Goal: Task Accomplishment & Management: Use online tool/utility

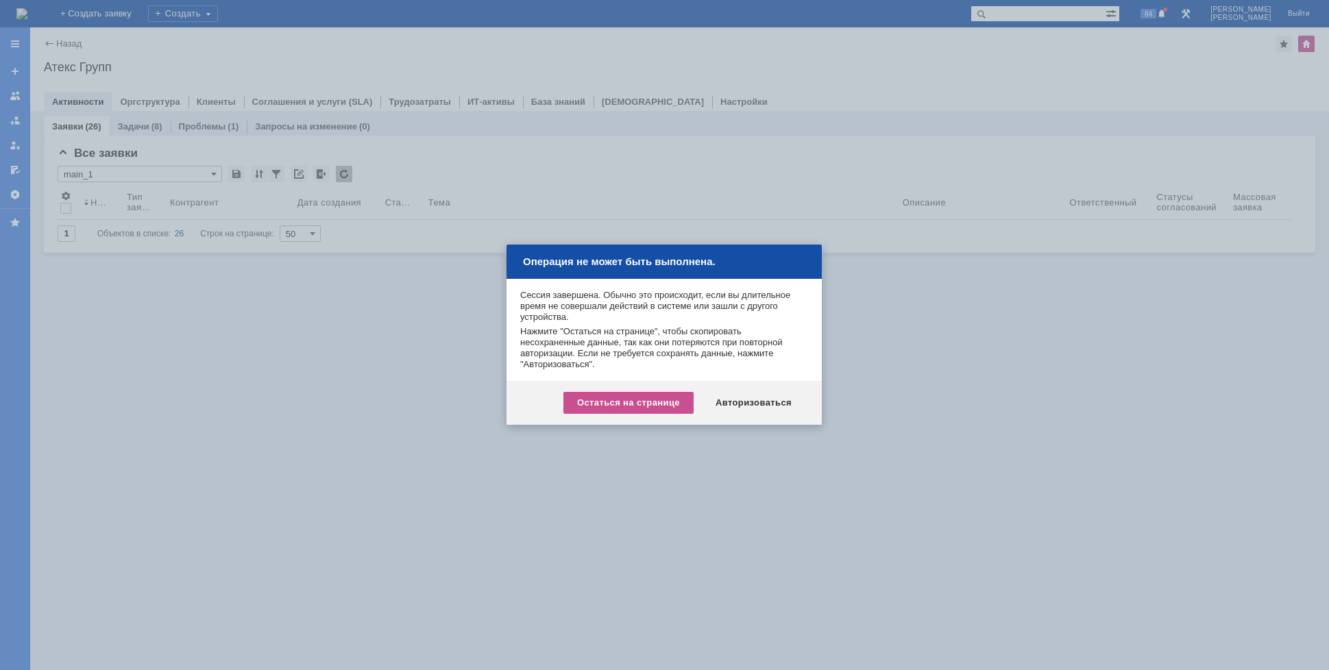
drag, startPoint x: 1171, startPoint y: 329, endPoint x: 1035, endPoint y: 345, distance: 136.6
click at [1171, 329] on div at bounding box center [664, 335] width 1329 height 670
click at [741, 402] on div "Авторизоваться" at bounding box center [753, 403] width 103 height 22
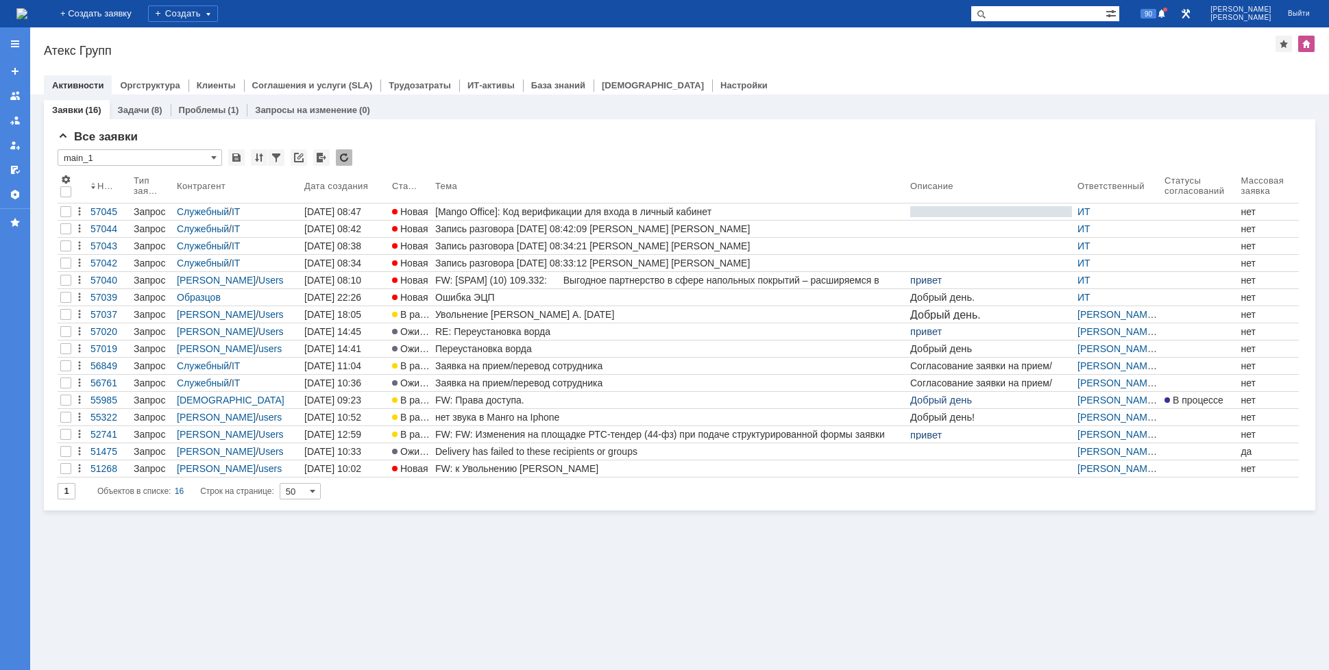
click at [937, 661] on div "Заявки (16) Задачи (8) Проблемы (1) Запросы на изменение (0) Все заявки * main_…" at bounding box center [679, 383] width 1299 height 576
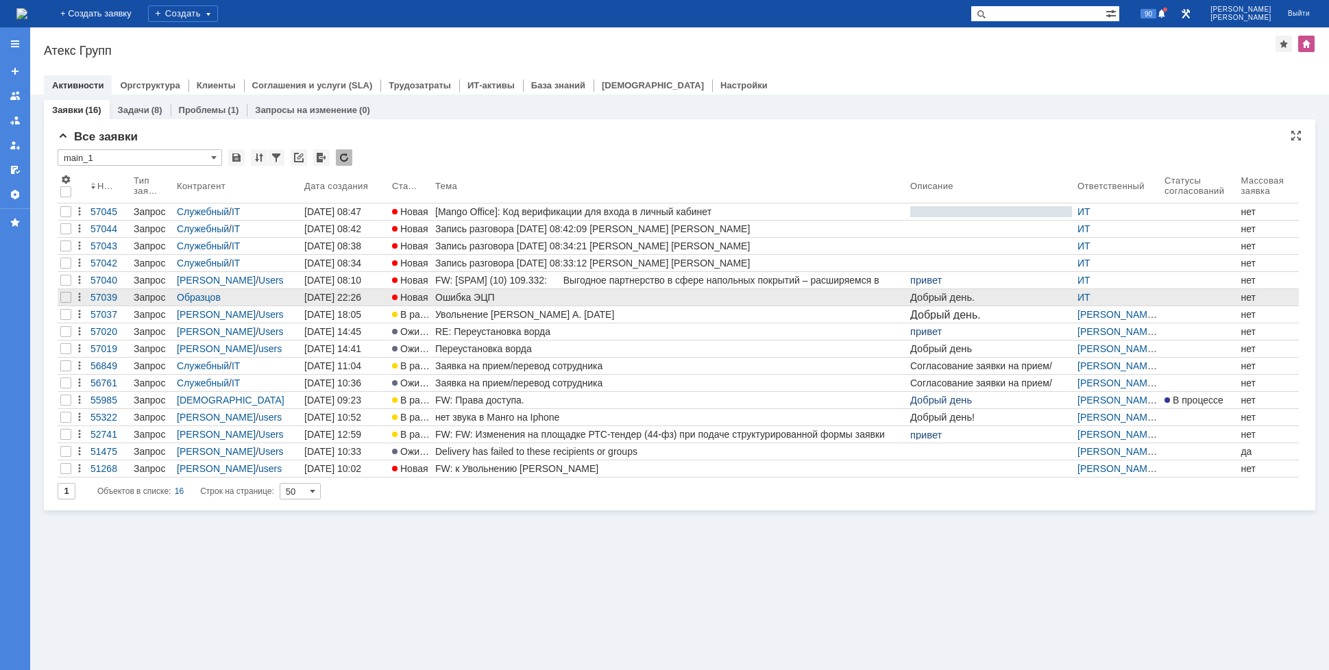
click at [477, 299] on div "Ошибка ЭЦП" at bounding box center [669, 297] width 469 height 11
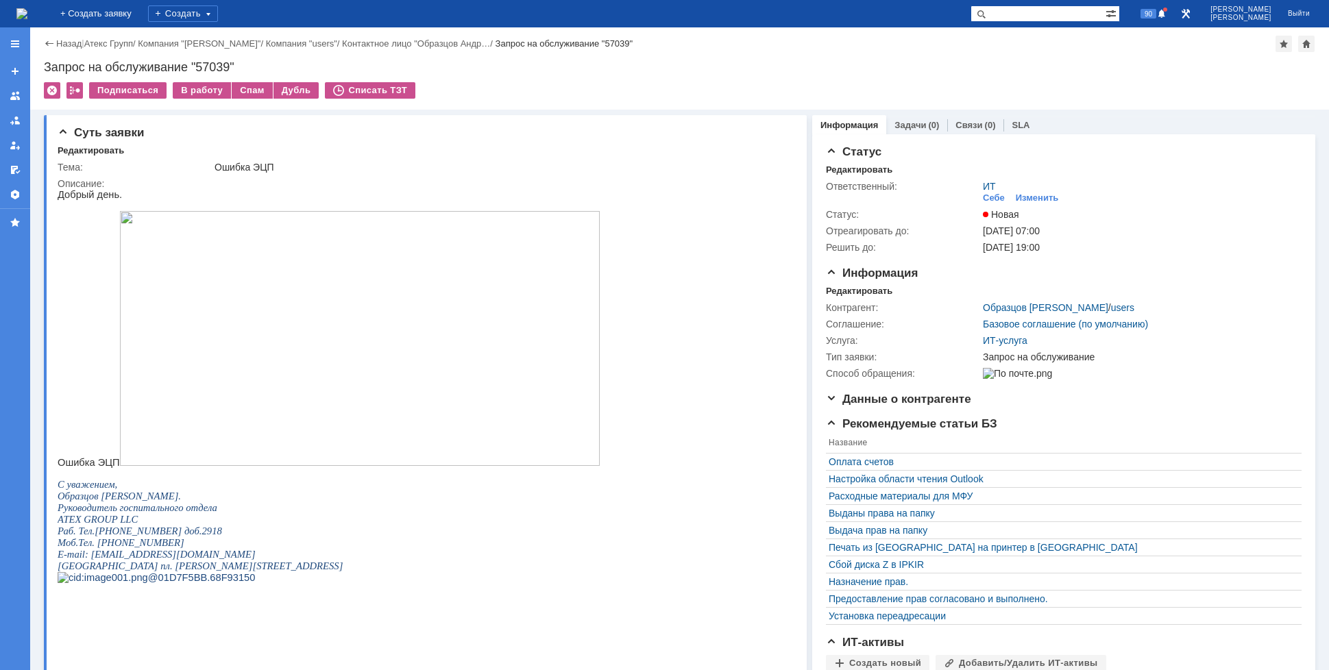
click at [27, 16] on img at bounding box center [21, 13] width 11 height 11
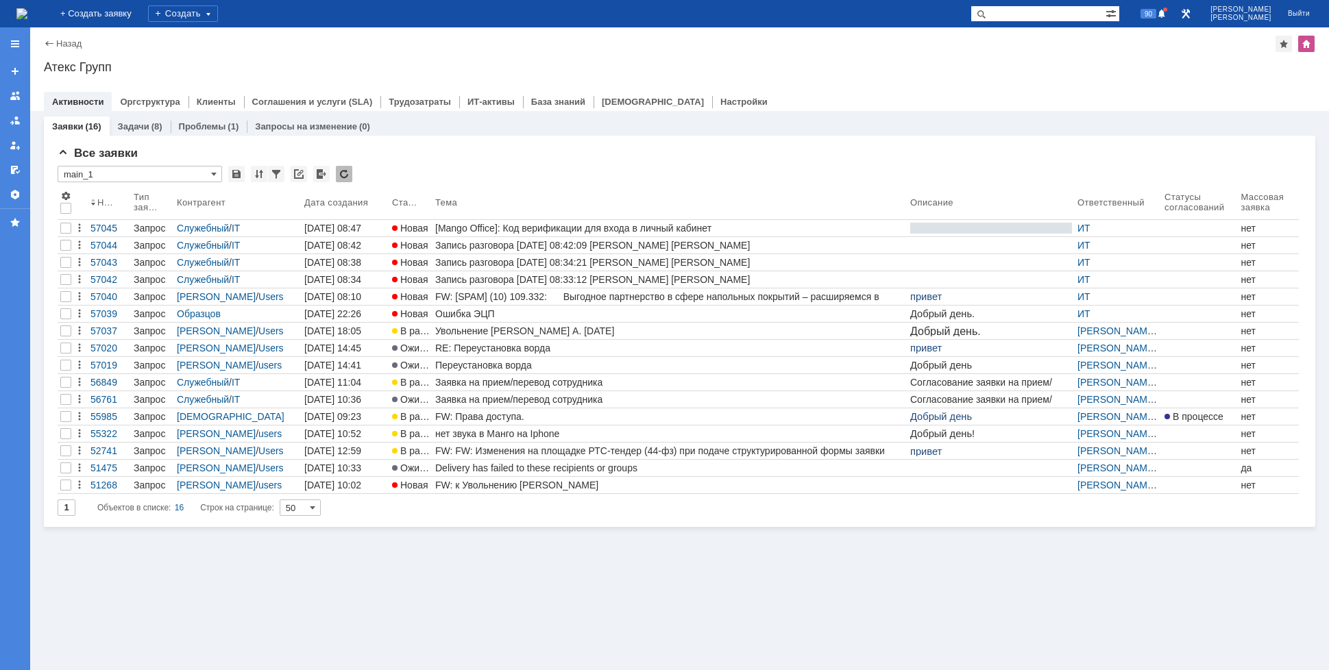
click at [497, 309] on div "Ошибка ЭЦП" at bounding box center [669, 313] width 469 height 11
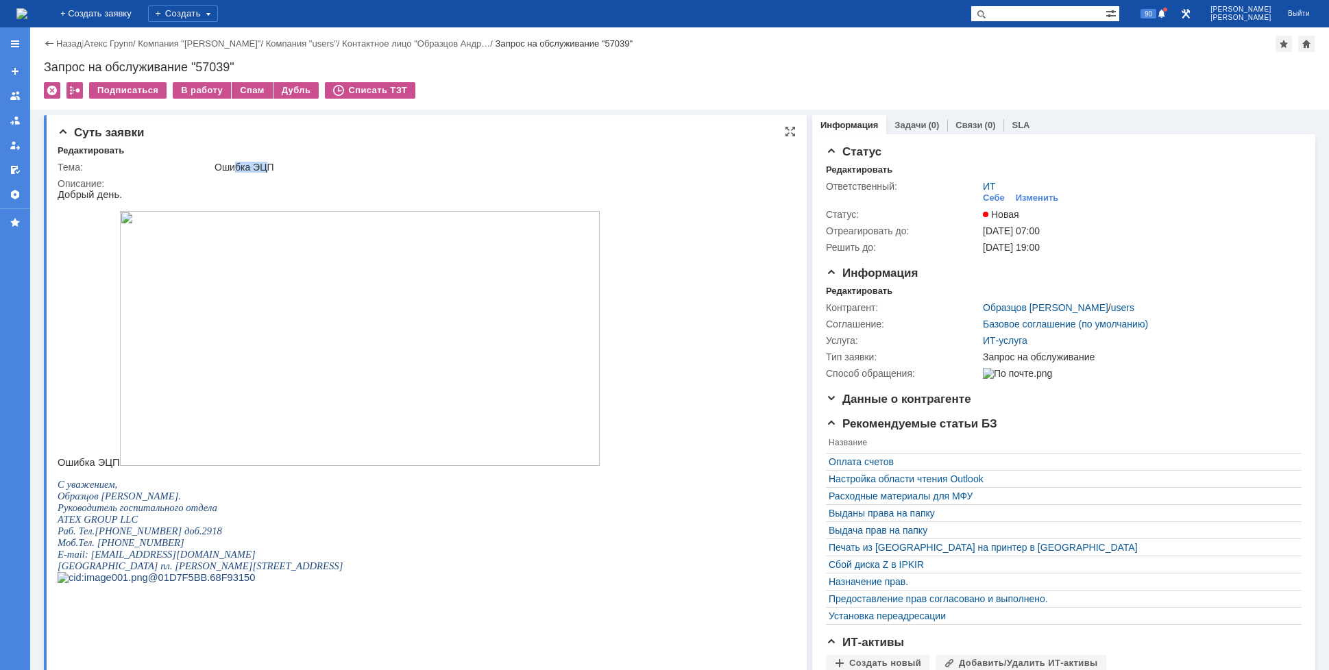
drag, startPoint x: 232, startPoint y: 163, endPoint x: 268, endPoint y: 171, distance: 36.6
click at [267, 162] on div "Ошибка ЭЦП" at bounding box center [499, 167] width 571 height 11
drag, startPoint x: 113, startPoint y: 510, endPoint x: 127, endPoint y: 515, distance: 15.4
click at [125, 513] on span "Руководитель госпитального отдела" at bounding box center [138, 507] width 160 height 11
click at [125, 548] on span ". [PHONE_NUMBER]" at bounding box center [138, 542] width 92 height 11
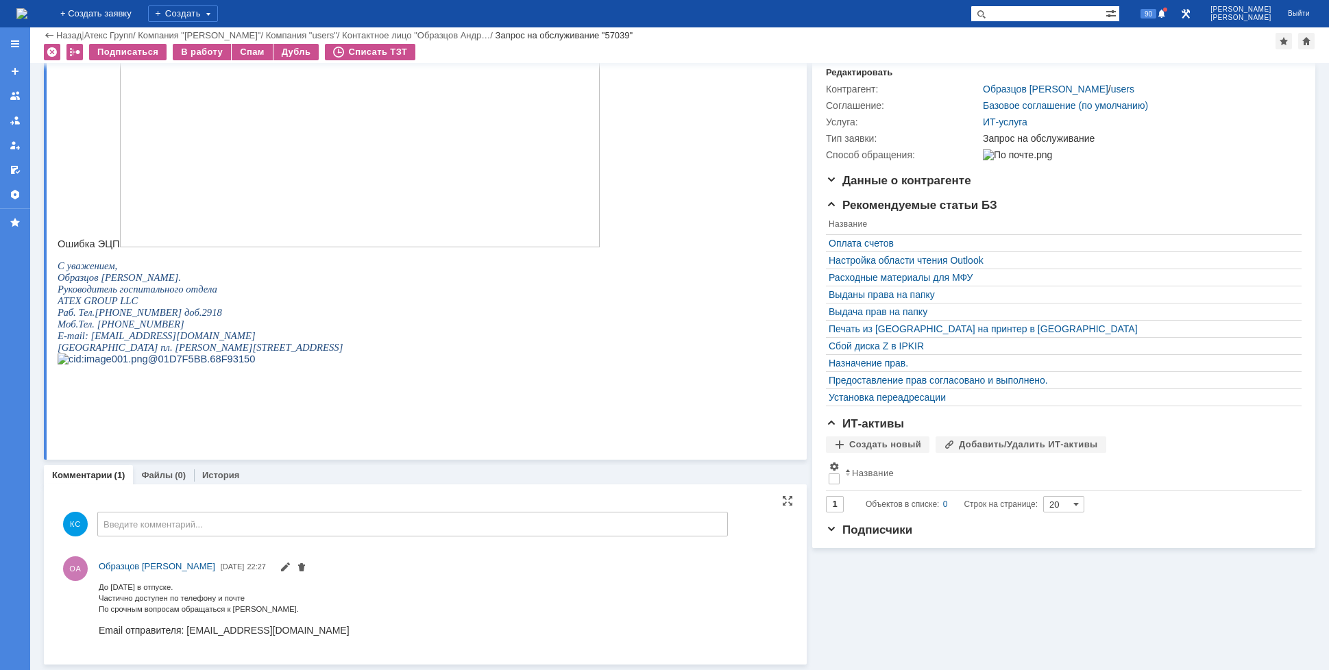
scroll to position [173, 0]
drag, startPoint x: 146, startPoint y: 599, endPoint x: 171, endPoint y: 611, distance: 27.3
click at [165, 605] on div "До [DATE] в отпуске. Частично доступен по телефону и почте По срочным вопросам …" at bounding box center [224, 596] width 251 height 33
click at [192, 613] on span "По срочным вопросам обращаться к [PERSON_NAME]." at bounding box center [199, 608] width 200 height 8
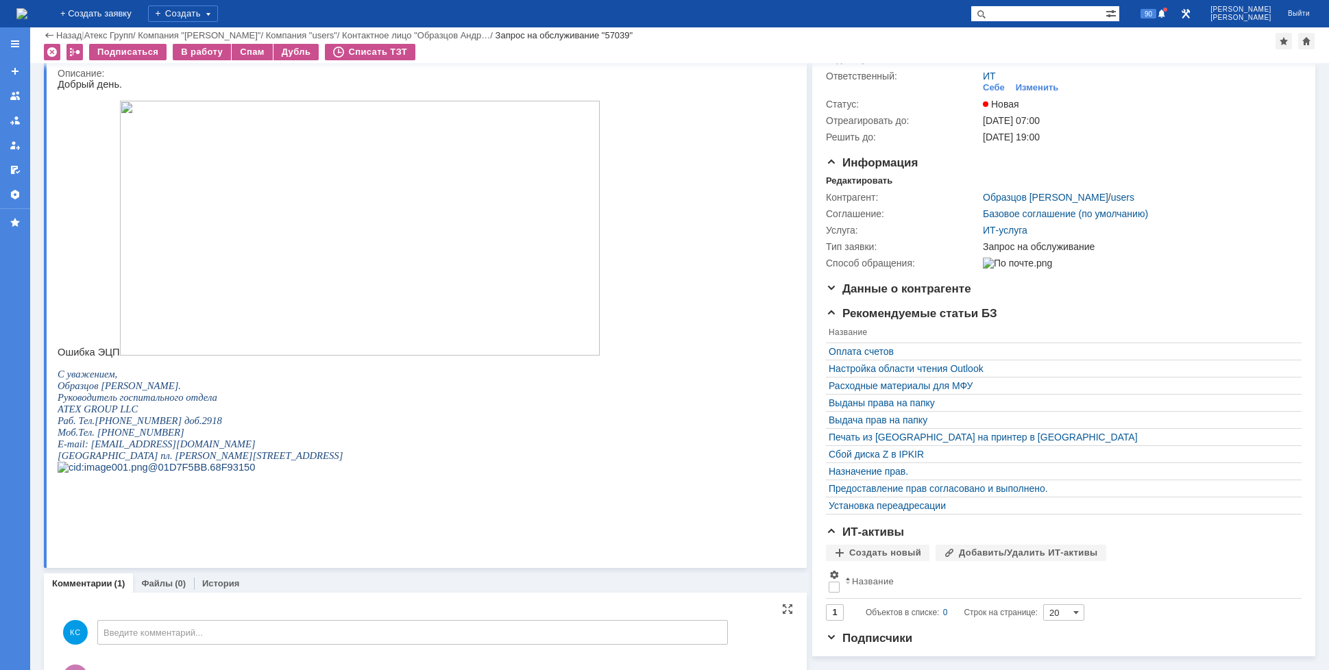
scroll to position [0, 0]
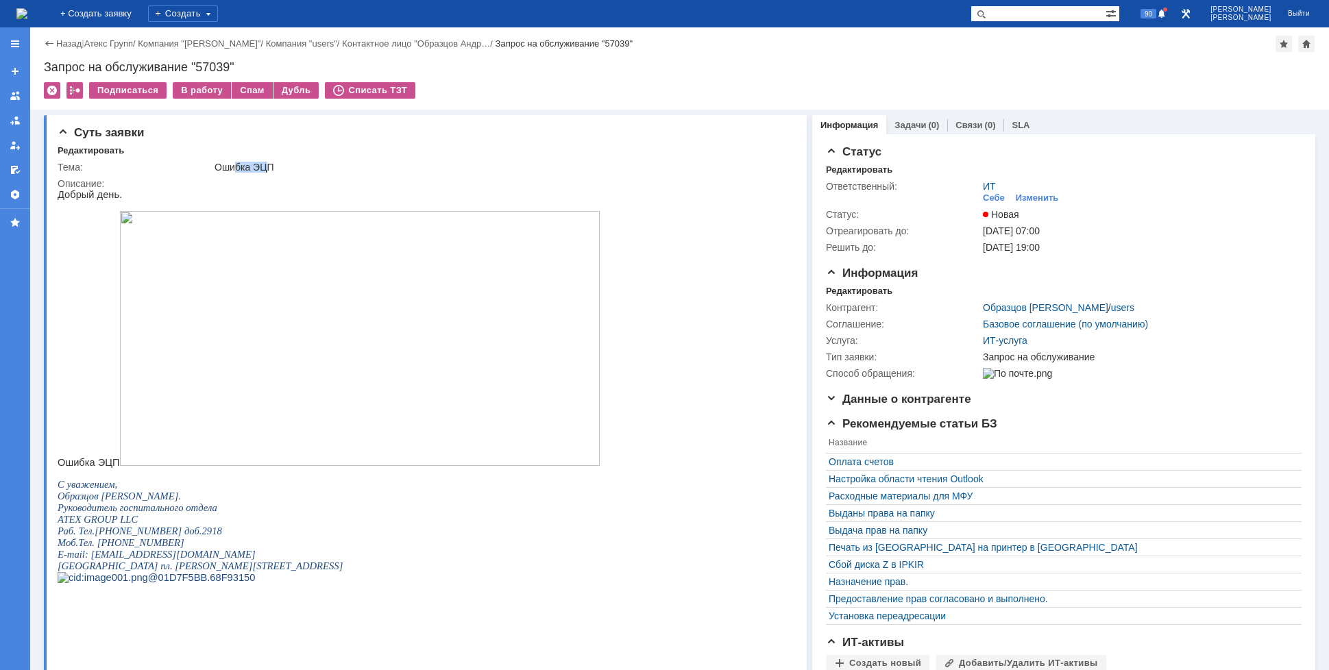
click at [27, 9] on img at bounding box center [21, 13] width 11 height 11
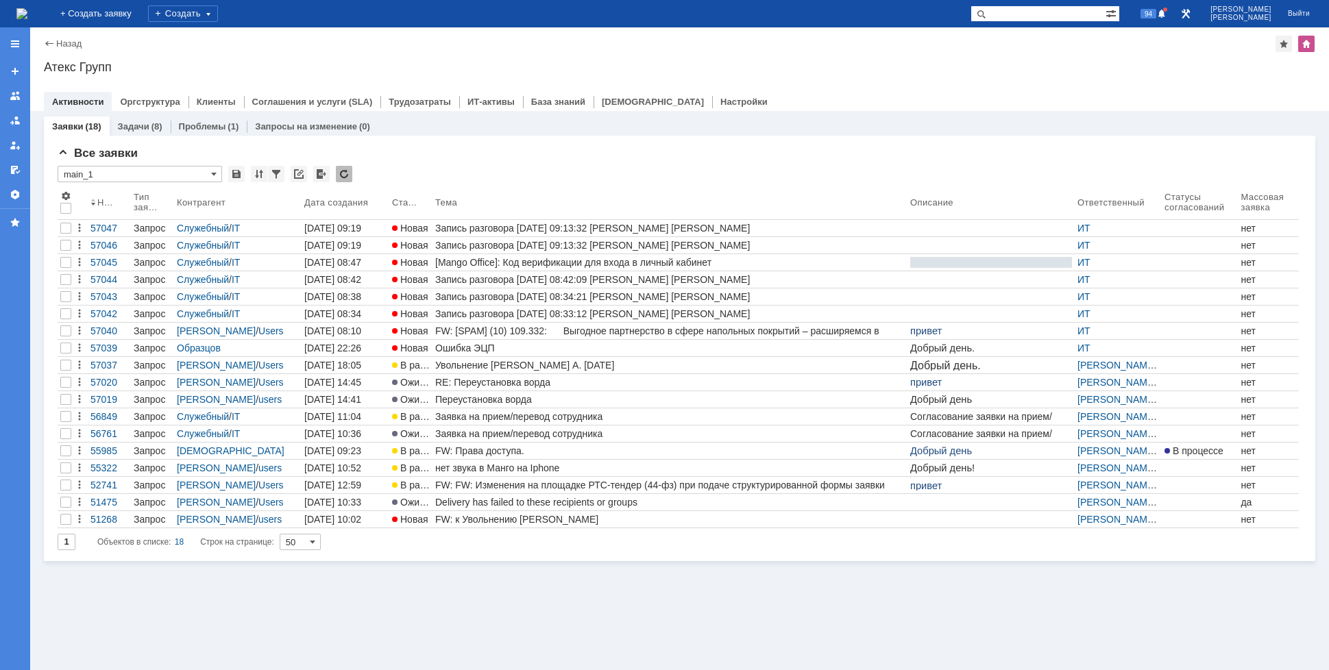
click at [27, 25] on div "На домашнюю" at bounding box center [21, 13] width 11 height 27
click at [27, 8] on img at bounding box center [21, 13] width 11 height 11
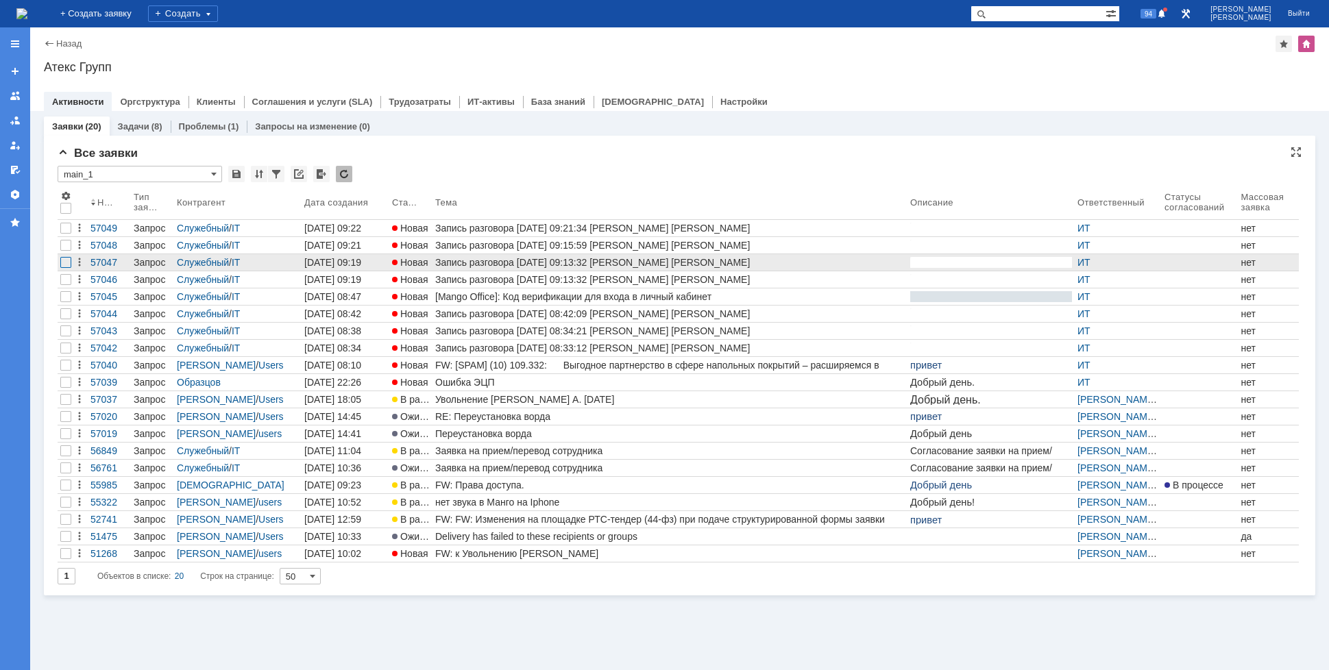
click at [63, 234] on div at bounding box center [65, 228] width 11 height 11
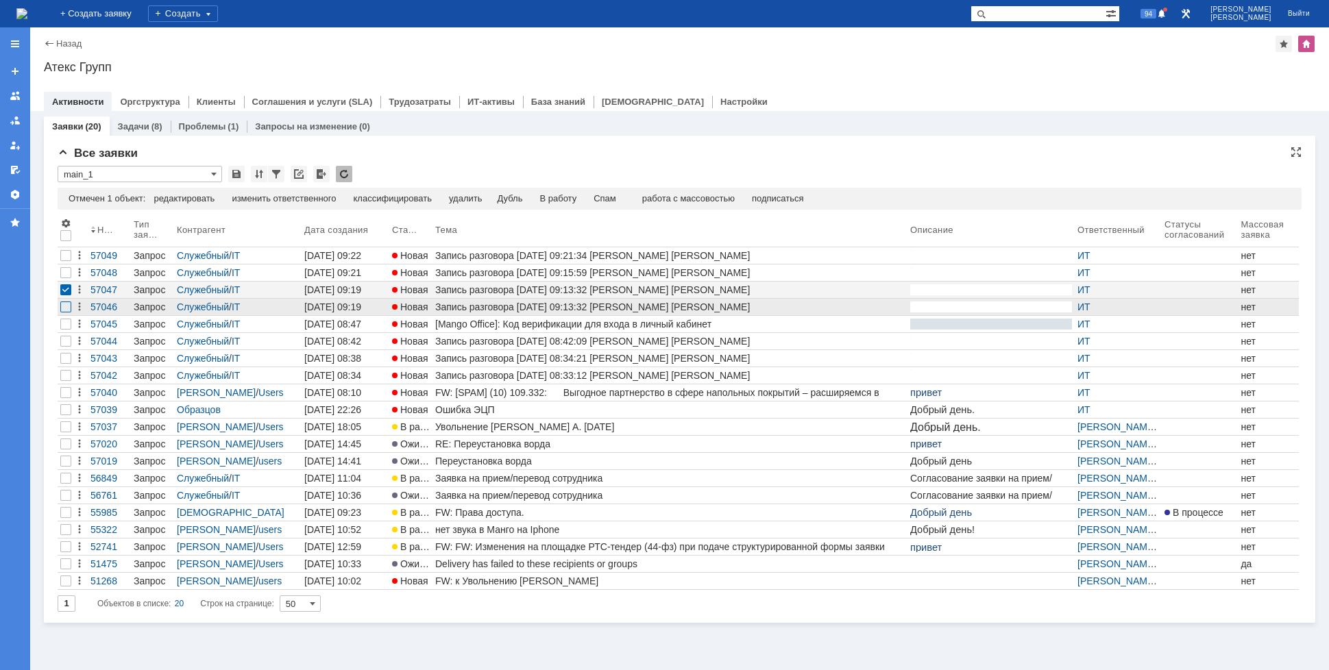
click at [64, 278] on div at bounding box center [65, 272] width 11 height 11
click at [580, 201] on div "Спам" at bounding box center [576, 198] width 23 height 11
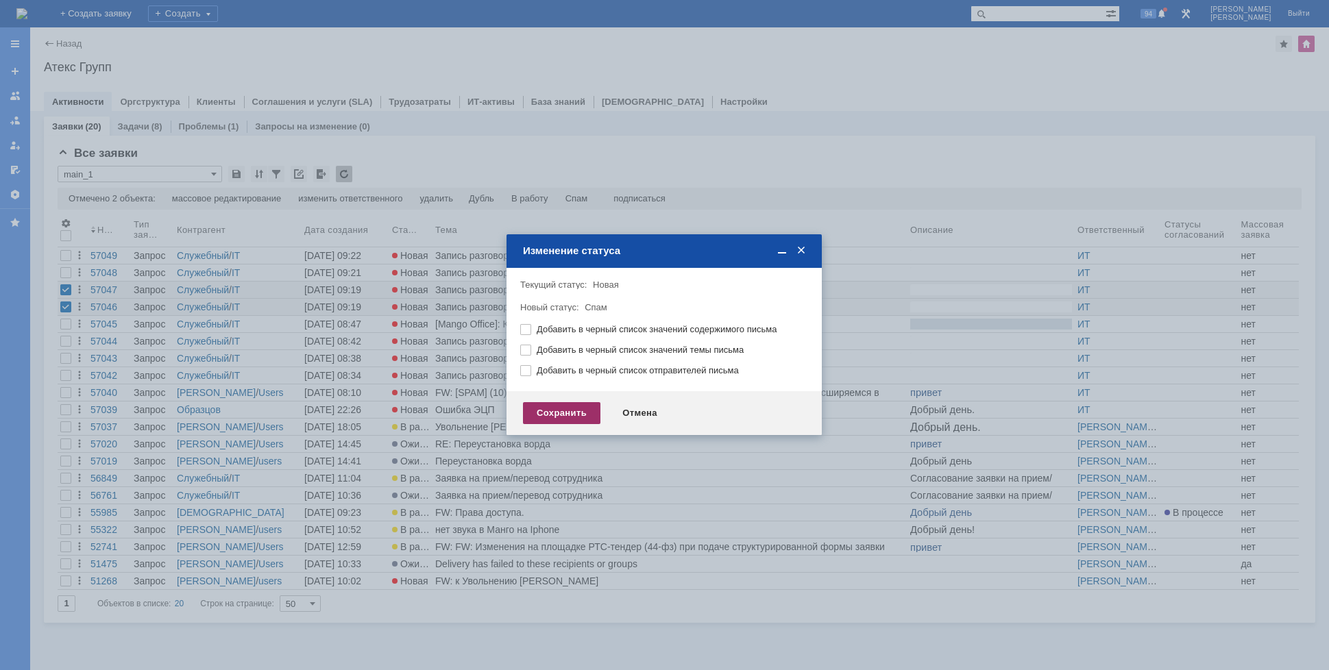
click at [566, 415] on div "Сохранить" at bounding box center [561, 413] width 77 height 22
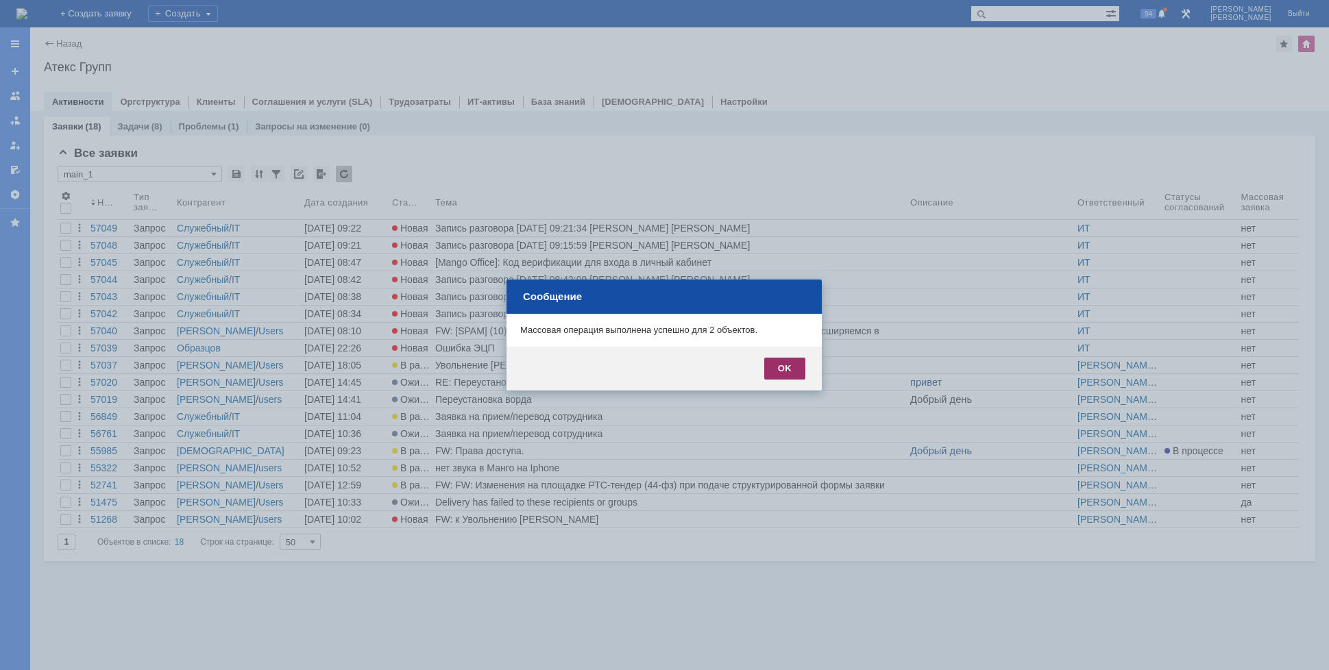
click at [780, 365] on div "OK" at bounding box center [784, 369] width 41 height 22
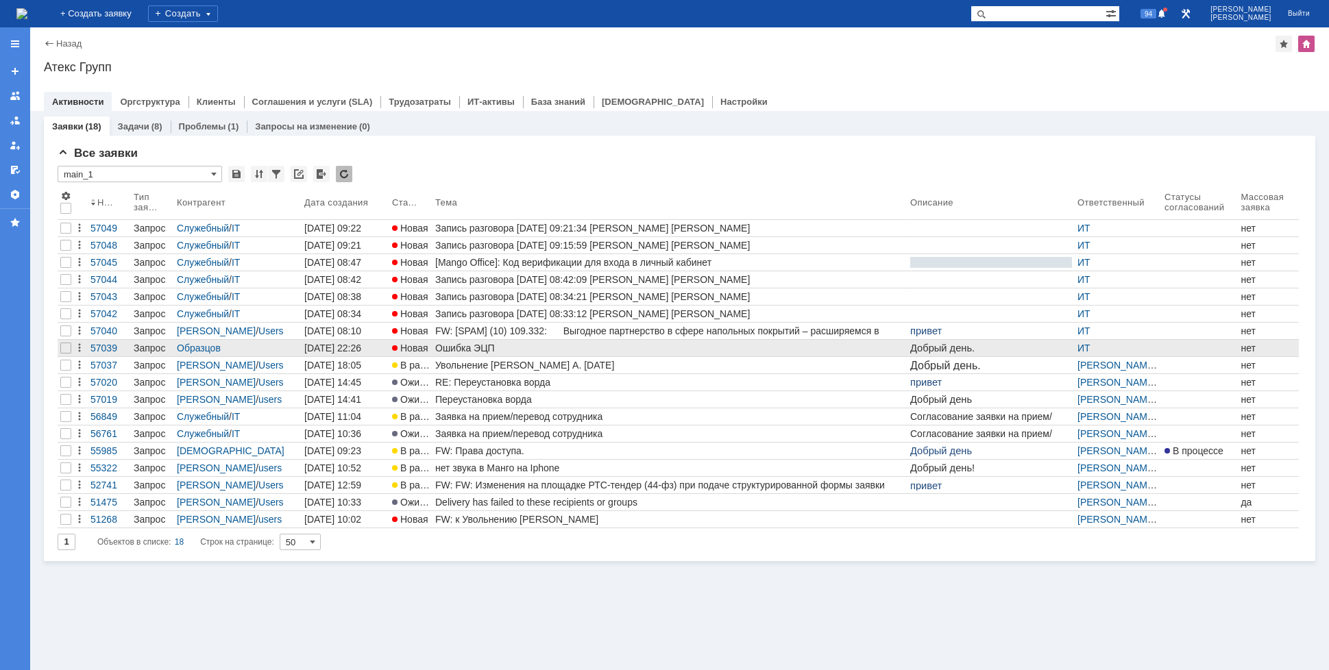
click at [487, 342] on link "Ошибка ЭЦП" at bounding box center [669, 348] width 475 height 16
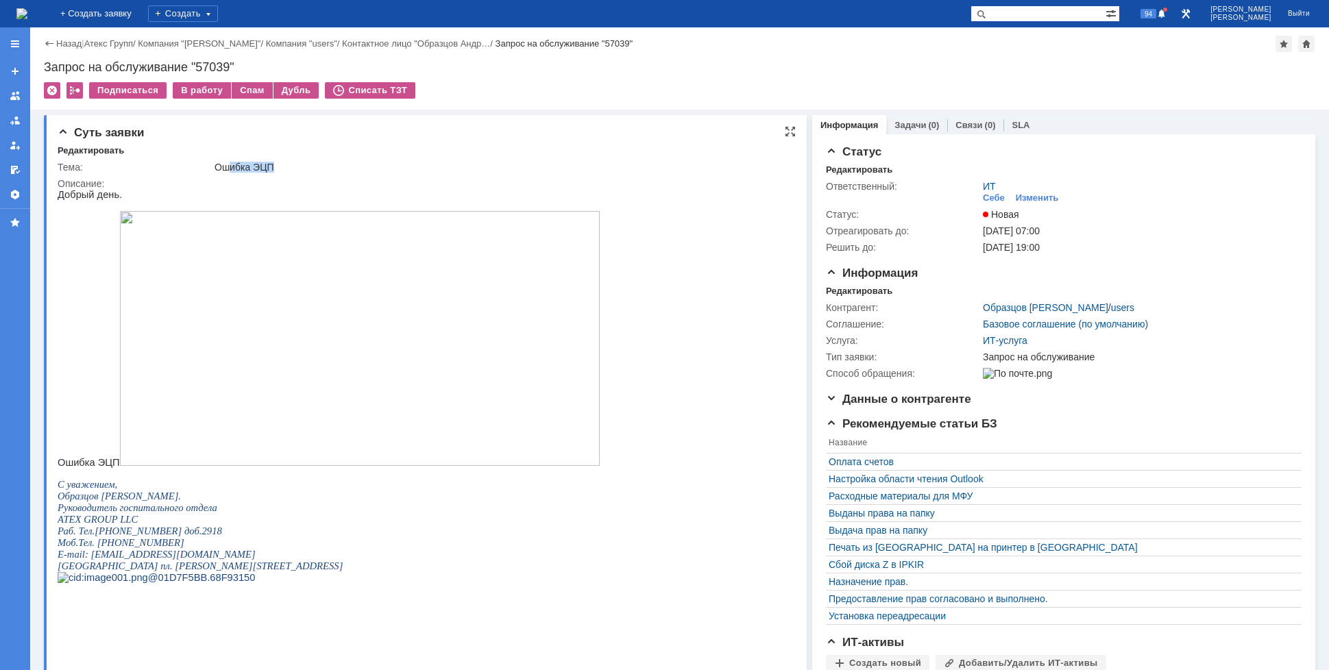
drag, startPoint x: 228, startPoint y: 163, endPoint x: 273, endPoint y: 160, distance: 44.7
click at [273, 160] on td "Ошибка ЭЦП" at bounding box center [500, 167] width 576 height 16
click at [258, 167] on div "Ошибка ЭЦП" at bounding box center [499, 167] width 571 height 11
drag, startPoint x: 261, startPoint y: 167, endPoint x: 227, endPoint y: 167, distance: 34.3
click at [227, 167] on div "Ошибка ЭЦП" at bounding box center [499, 167] width 571 height 11
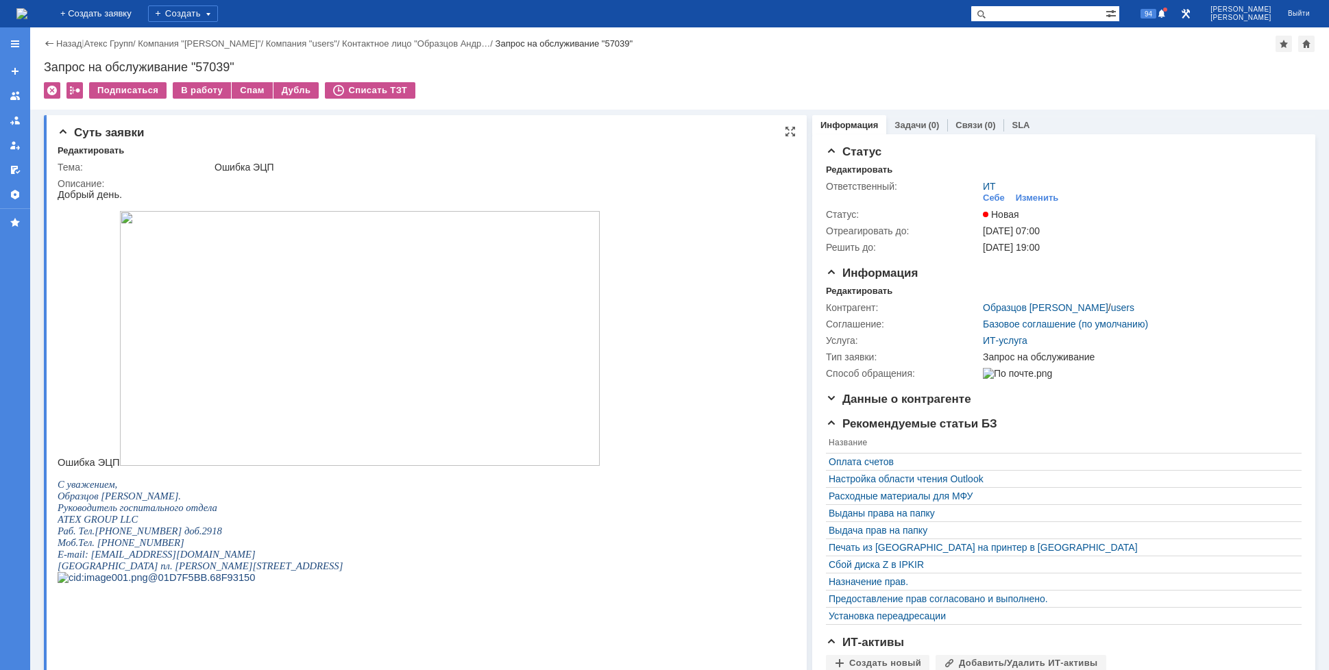
click at [211, 167] on div "Тема:" at bounding box center [135, 167] width 154 height 11
drag, startPoint x: 225, startPoint y: 166, endPoint x: 247, endPoint y: 164, distance: 21.3
click at [247, 164] on div "Ошибка ЭЦП" at bounding box center [499, 167] width 571 height 11
drag, startPoint x: 262, startPoint y: 168, endPoint x: 240, endPoint y: 169, distance: 22.6
click at [240, 169] on div "Ошибка ЭЦП" at bounding box center [499, 167] width 571 height 11
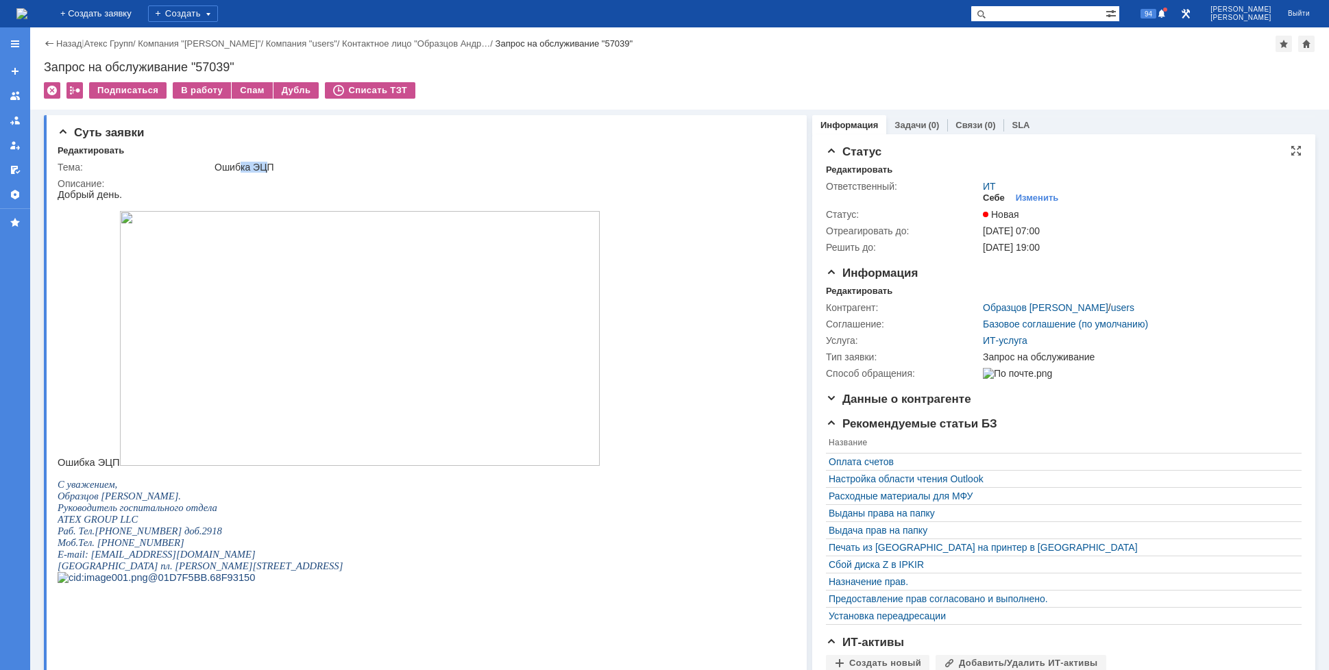
click at [988, 202] on div "Себе" at bounding box center [994, 198] width 22 height 11
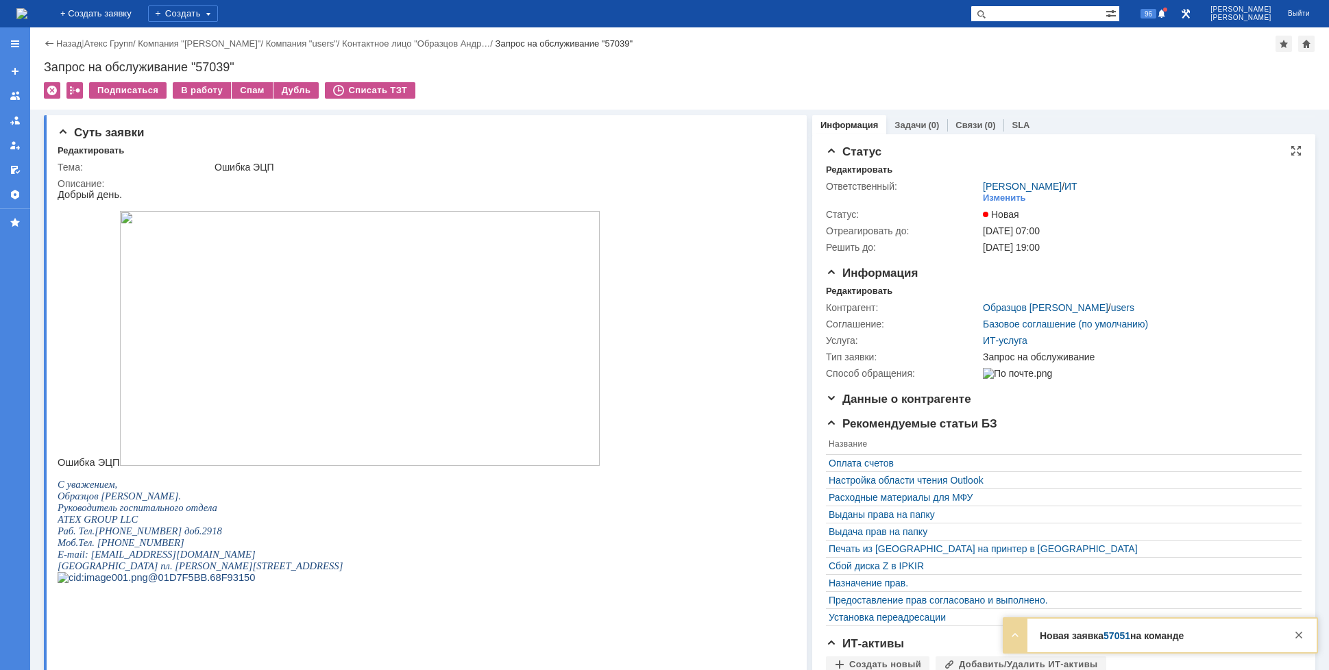
click at [27, 8] on img at bounding box center [21, 13] width 11 height 11
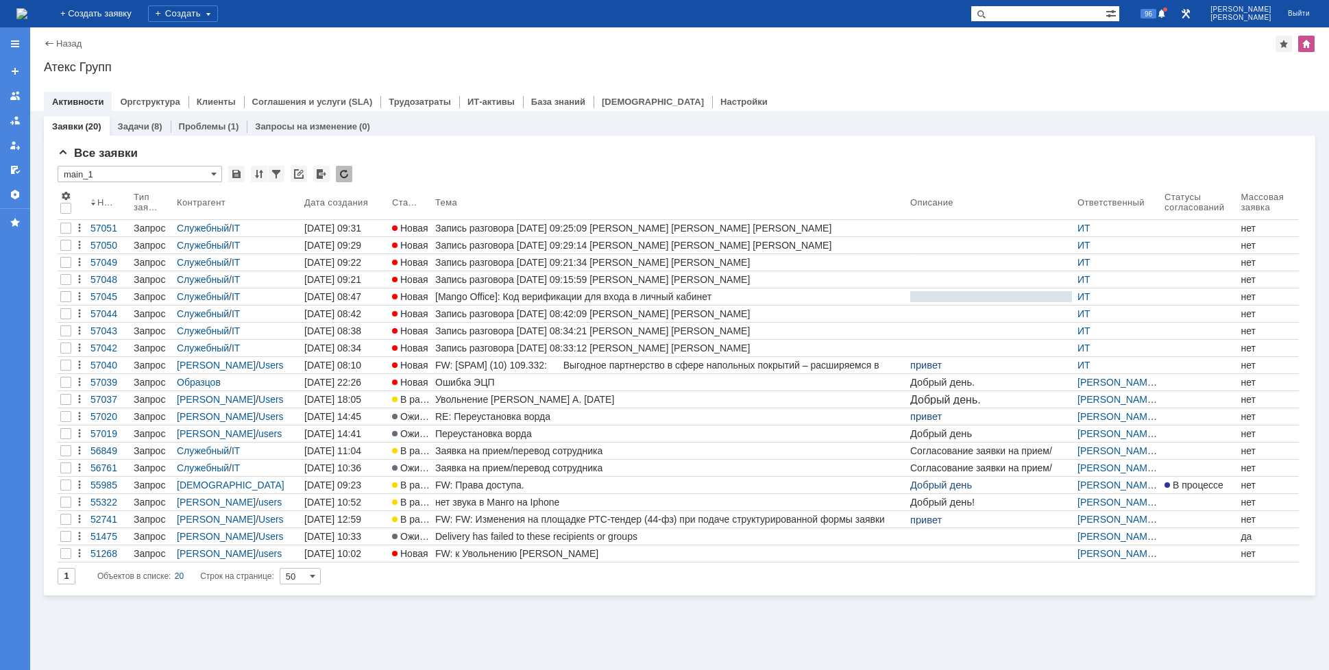
click at [27, 13] on img at bounding box center [21, 13] width 11 height 11
click at [1302, 634] on div at bounding box center [1298, 635] width 16 height 16
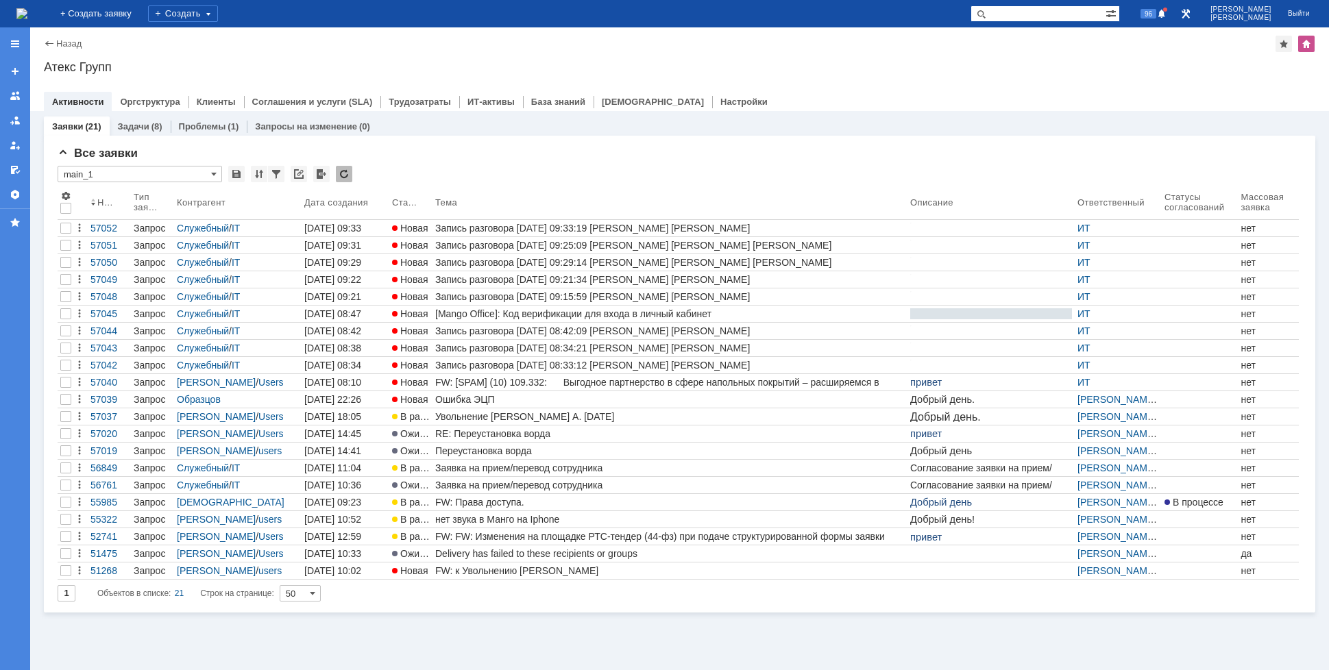
click at [27, 10] on img at bounding box center [21, 13] width 11 height 11
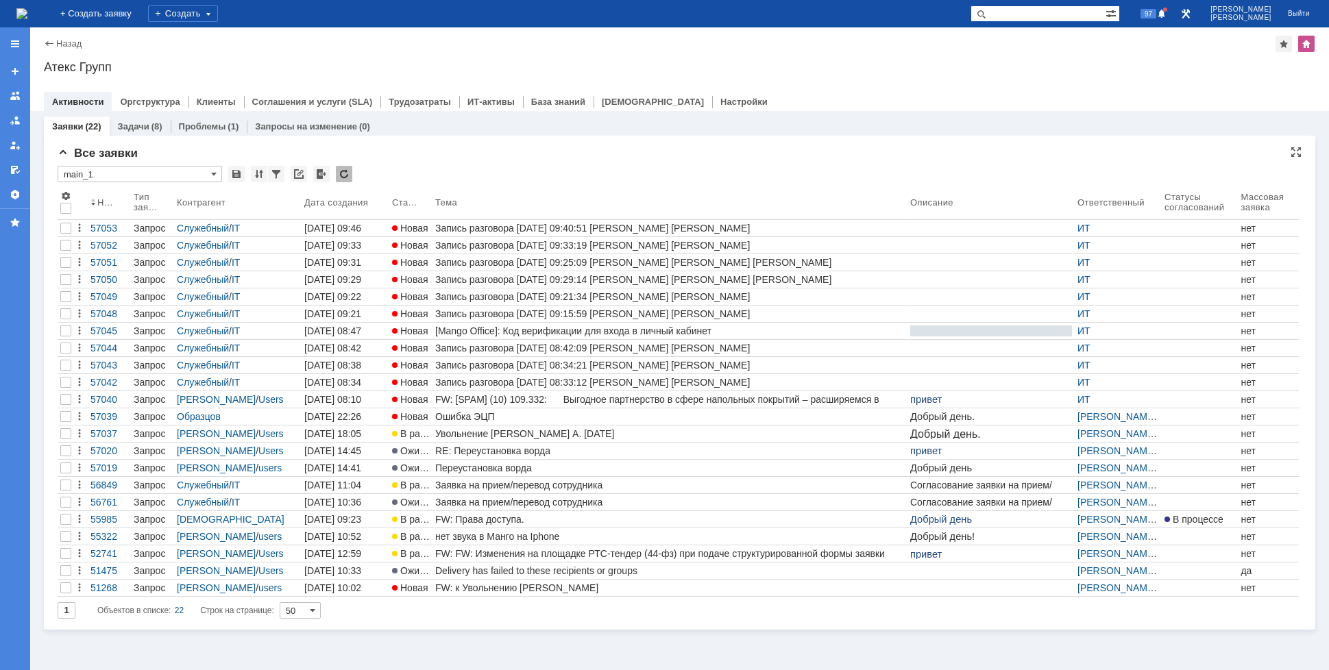
click at [477, 165] on div "Все заявки * main_1 Результаты поиска: 1 Объектов в списке: 22 Строк на страниц…" at bounding box center [680, 388] width 1244 height 483
click at [613, 171] on div "* main_1" at bounding box center [680, 175] width 1244 height 18
click at [27, 16] on img at bounding box center [21, 13] width 11 height 11
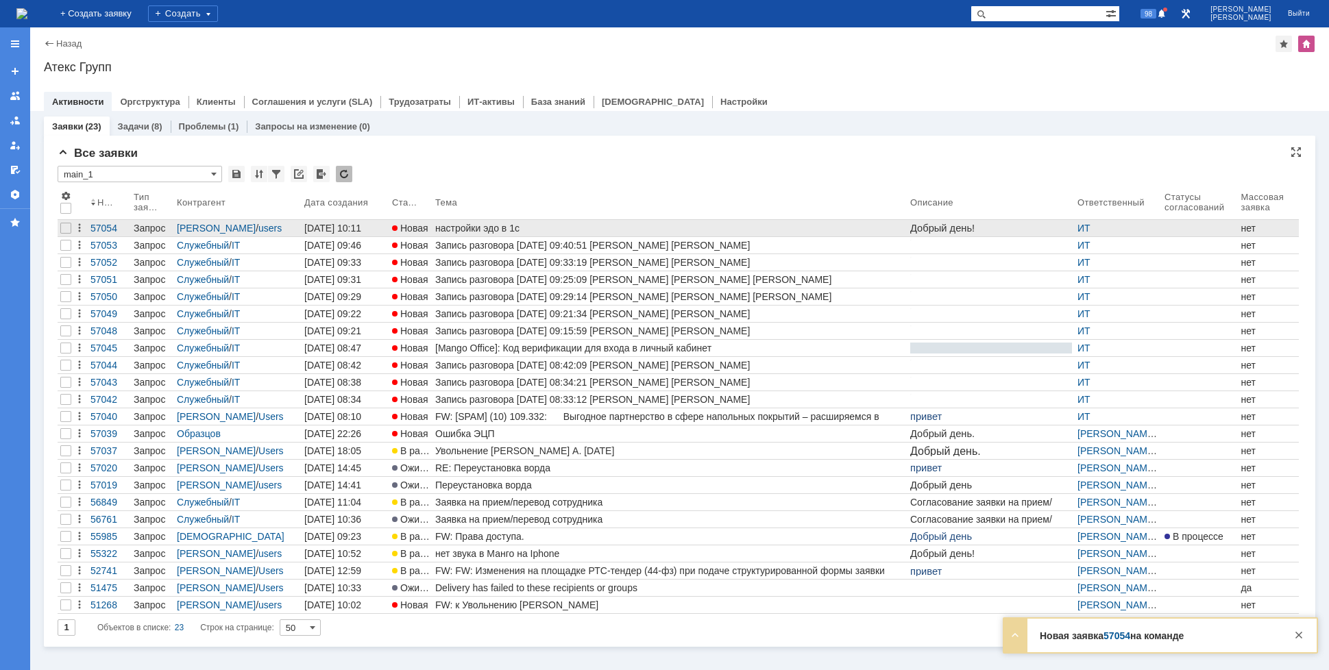
click at [428, 225] on span "Новая" at bounding box center [410, 228] width 36 height 11
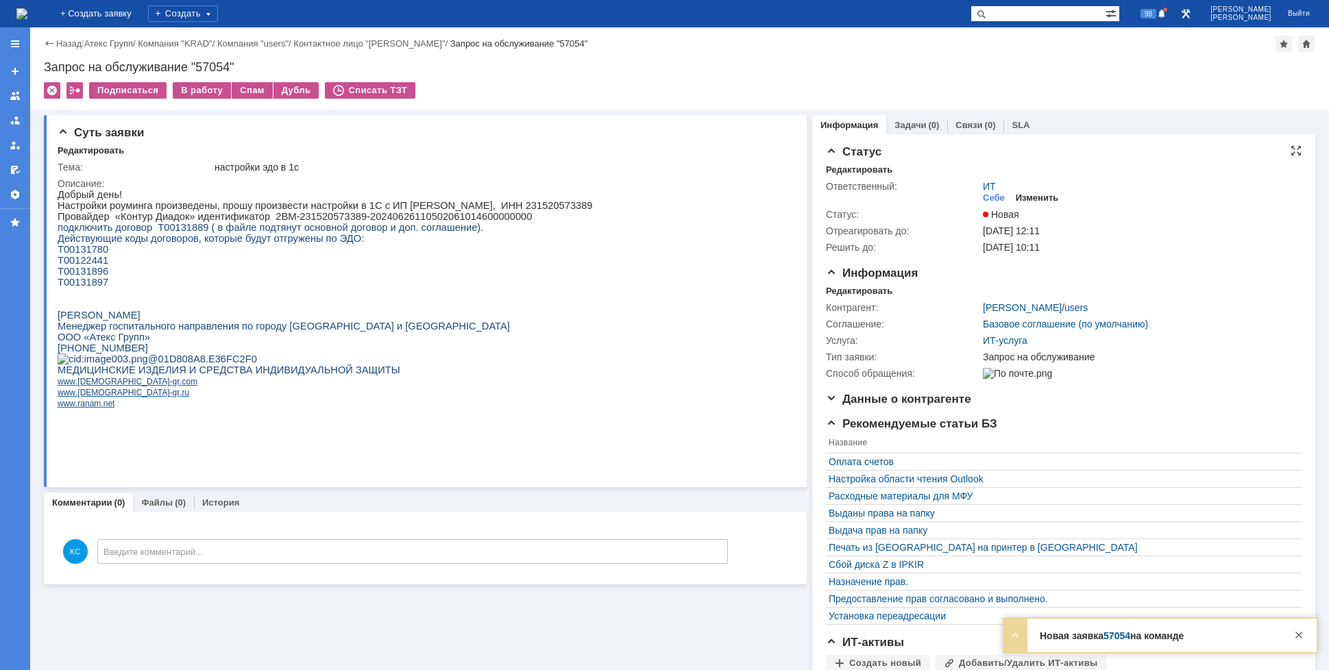
click at [1031, 195] on div "Изменить" at bounding box center [1037, 198] width 43 height 11
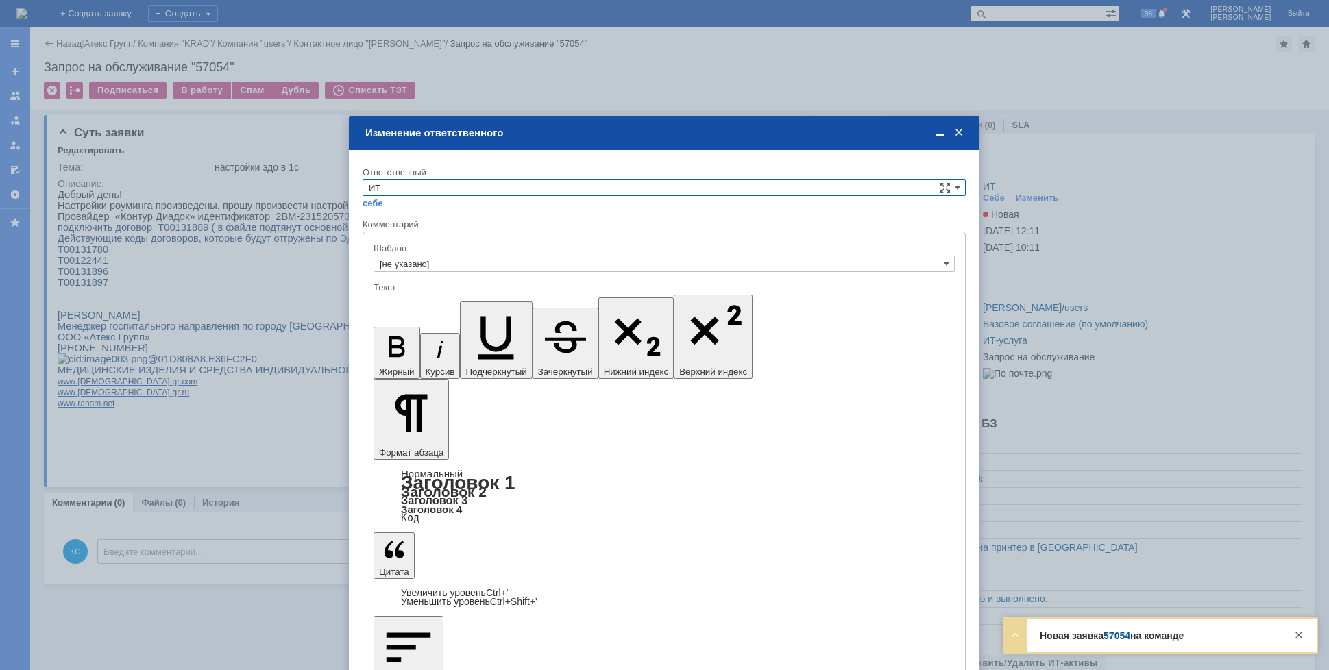
click at [468, 190] on input "ИТ" at bounding box center [664, 188] width 603 height 16
click at [401, 300] on span "АСУ" at bounding box center [664, 301] width 591 height 11
type input "АСУ"
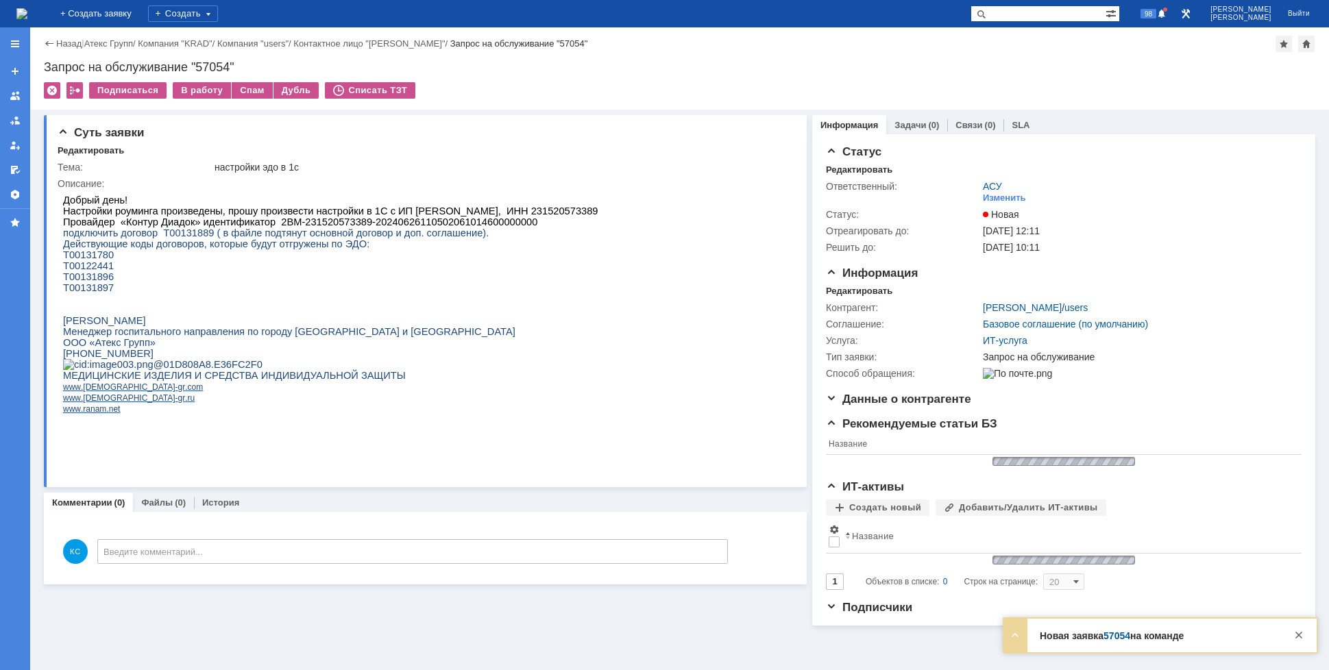
click at [27, 12] on img at bounding box center [21, 13] width 11 height 11
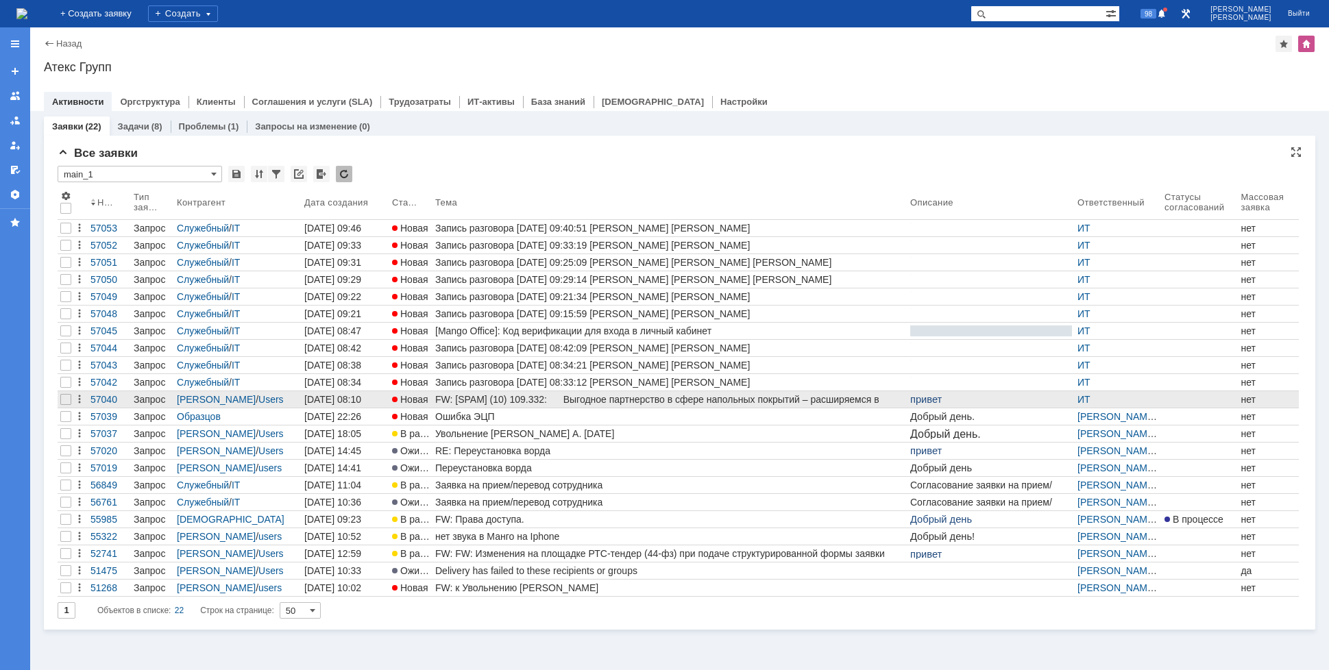
click at [480, 400] on div "FW: [SPAM] (10) 109.332: Выгодное партнерство в сфере напольных покрытий – расш…" at bounding box center [669, 399] width 469 height 11
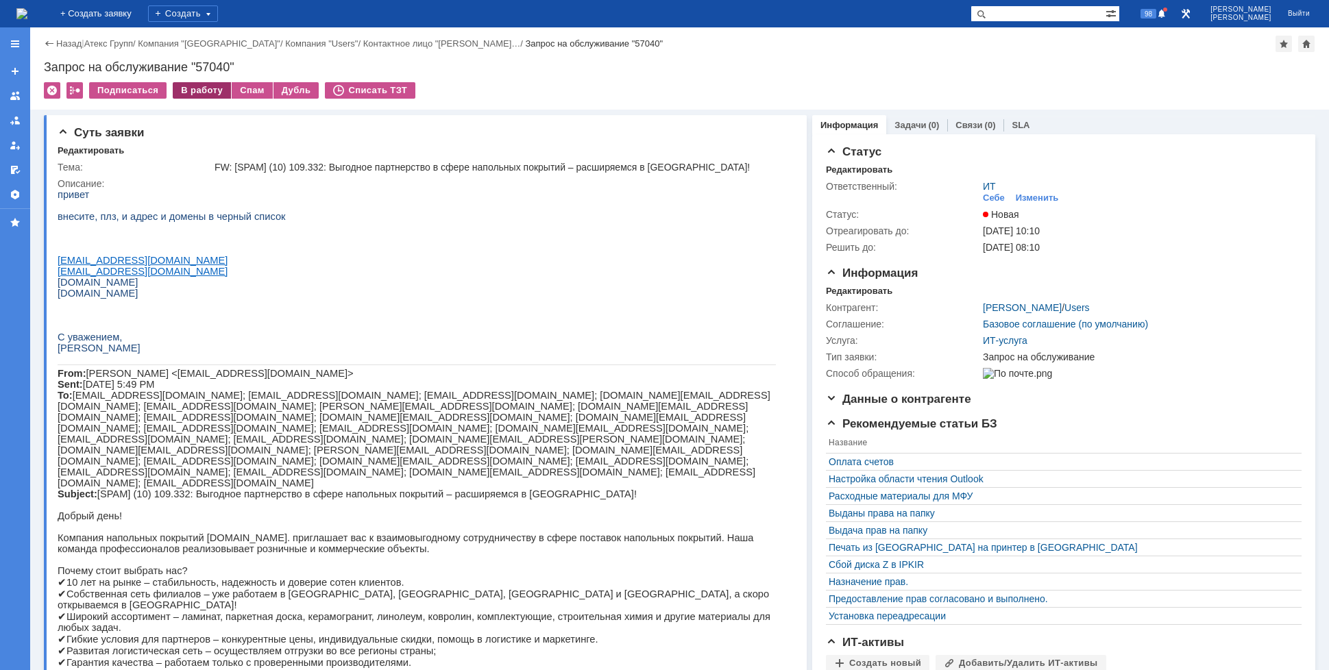
click at [204, 89] on div "В работу" at bounding box center [202, 90] width 58 height 16
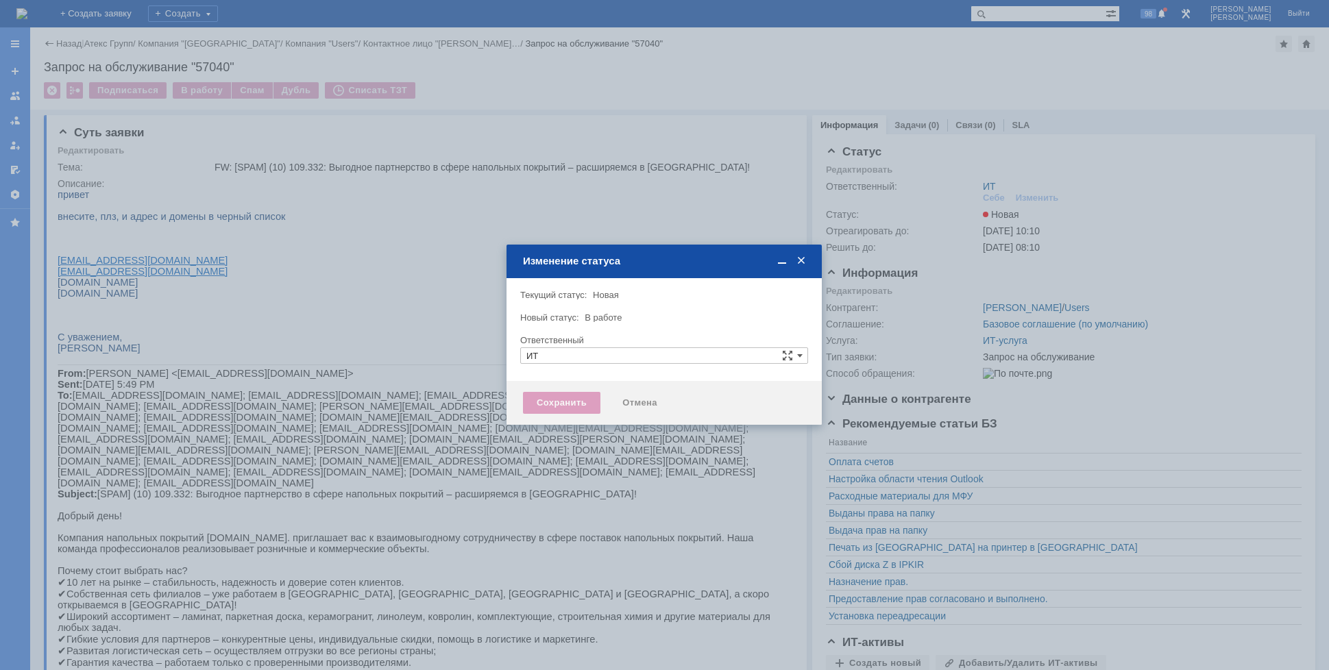
type input "[PERSON_NAME]"
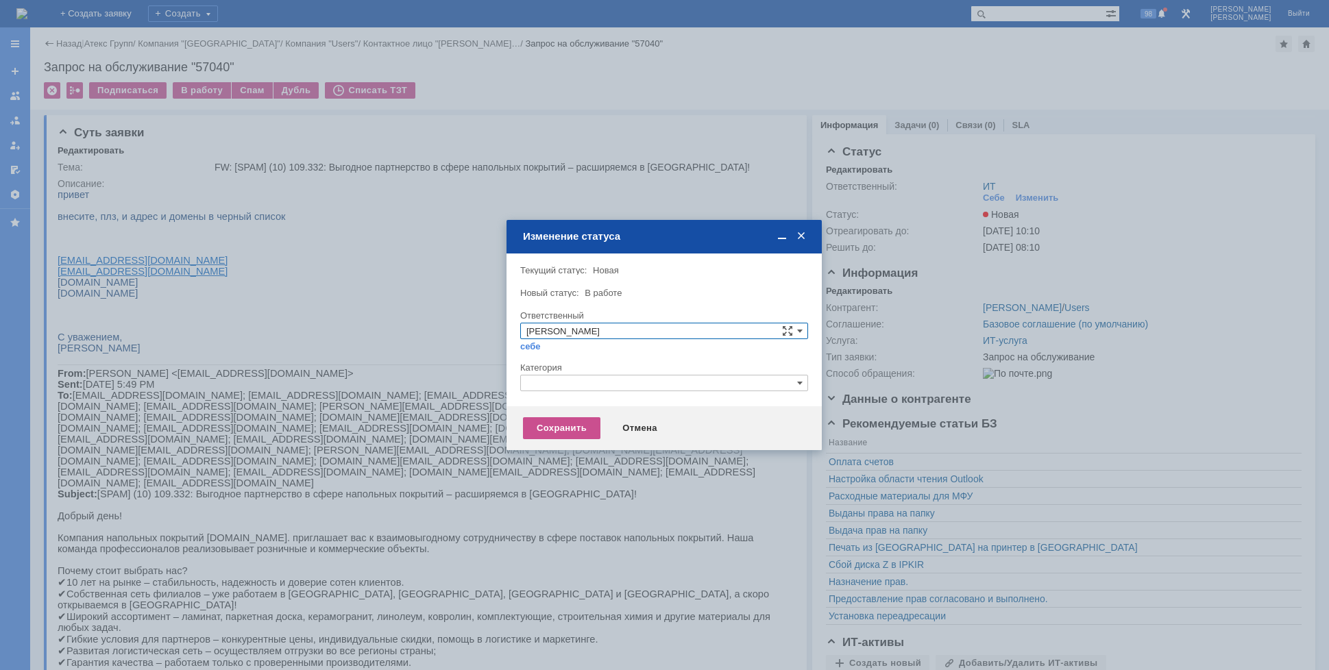
click at [622, 389] on input "text" at bounding box center [664, 383] width 288 height 16
drag, startPoint x: 556, startPoint y: 389, endPoint x: 518, endPoint y: 376, distance: 40.1
click at [518, 376] on div "Внимание! Текущий статус: Новая Новая Новый статус: В работе В работе Ответстве…" at bounding box center [663, 330] width 315 height 153
click at [565, 443] on span "Прочее" at bounding box center [663, 447] width 275 height 11
click at [559, 432] on div "Сохранить" at bounding box center [561, 428] width 77 height 22
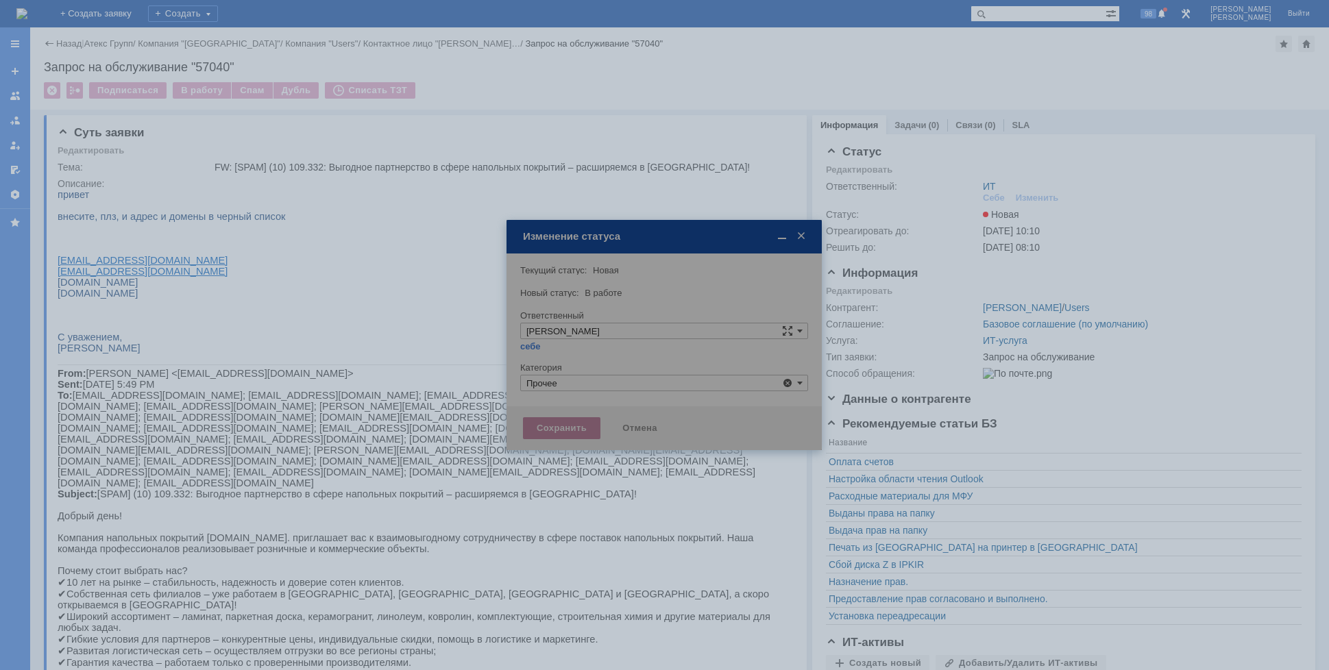
type input "Прочее"
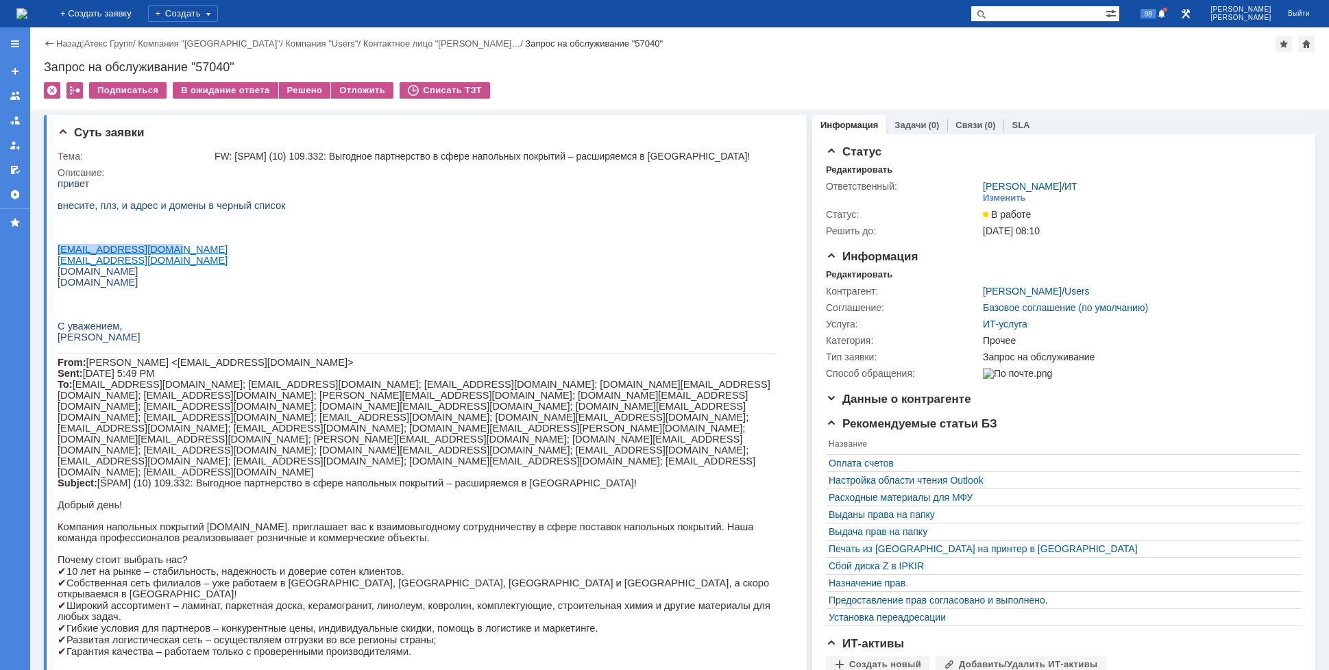
drag, startPoint x: 173, startPoint y: 260, endPoint x: 59, endPoint y: 254, distance: 114.6
click at [59, 254] on p "[EMAIL_ADDRESS][DOMAIN_NAME]" at bounding box center [417, 249] width 718 height 11
copy span "[EMAIL_ADDRESS][DOMAIN_NAME]"
drag, startPoint x: 176, startPoint y: 275, endPoint x: 122, endPoint y: 272, distance: 54.2
click at [122, 266] on p "[EMAIL_ADDRESS][DOMAIN_NAME]" at bounding box center [417, 260] width 718 height 11
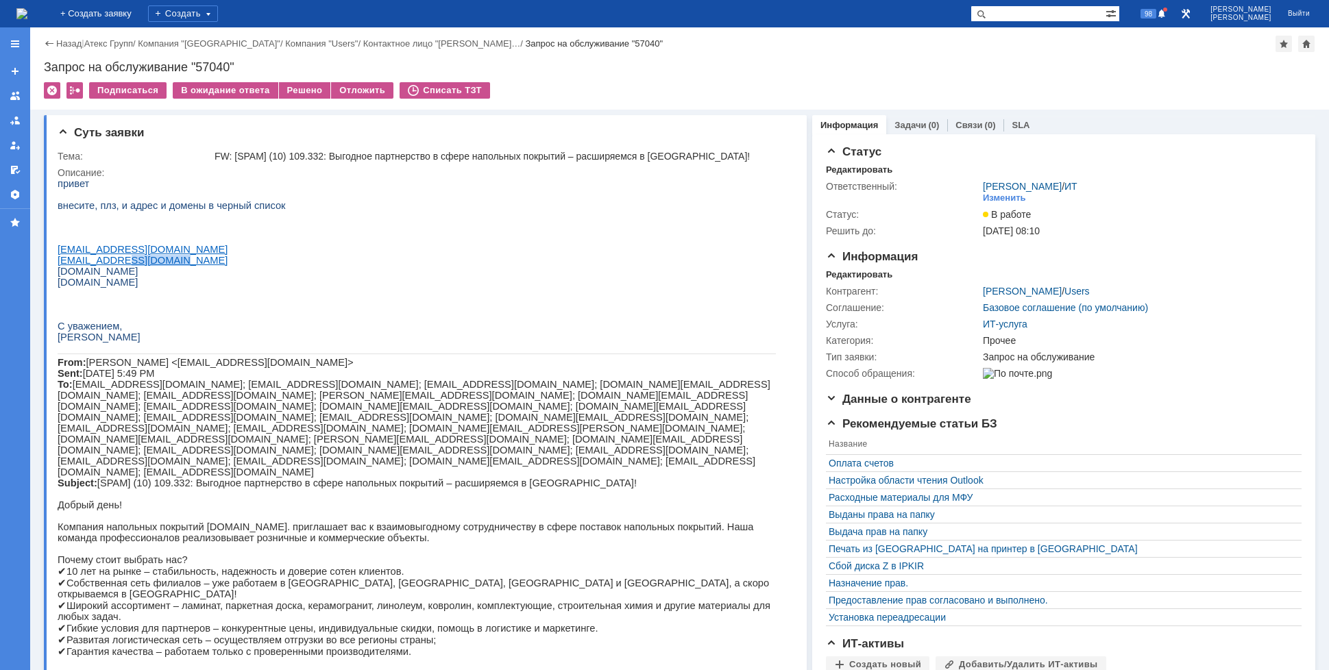
copy link "[DOMAIN_NAME]"
click at [288, 89] on div "Решено" at bounding box center [305, 90] width 52 height 16
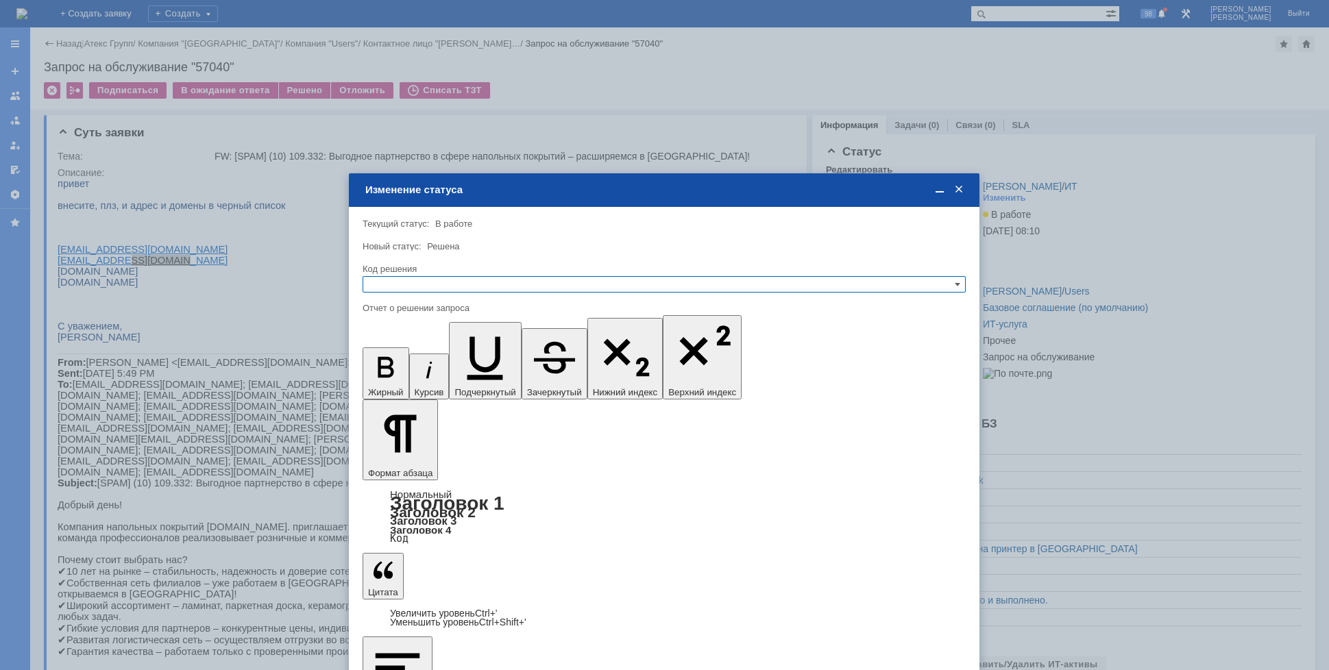
click at [403, 291] on input "text" at bounding box center [664, 284] width 603 height 16
click at [394, 354] on span "Решено" at bounding box center [664, 350] width 591 height 11
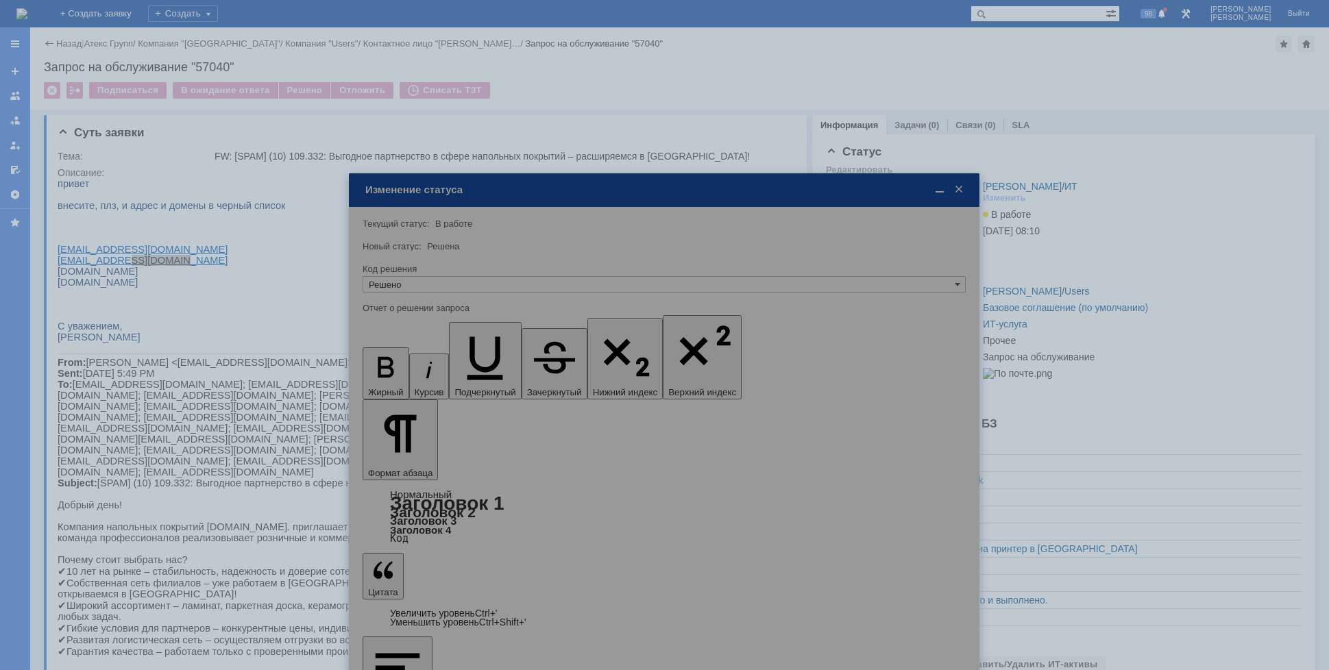
type input "Решено"
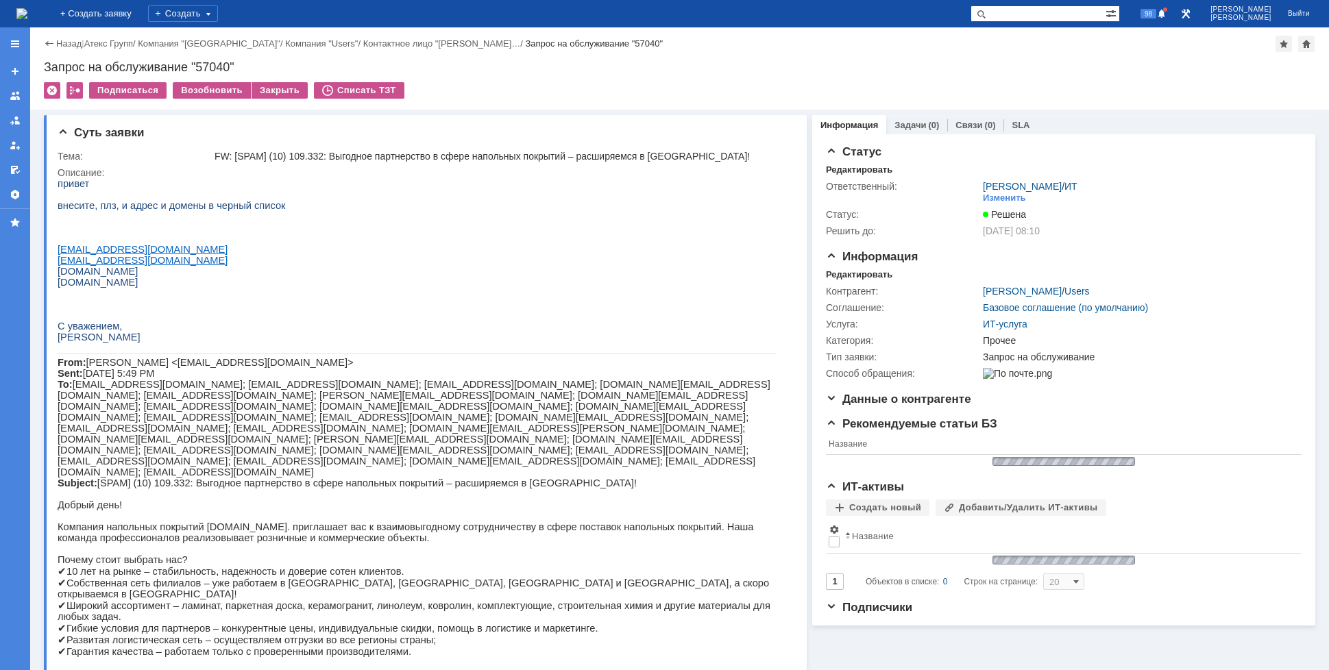
click at [27, 10] on img at bounding box center [21, 13] width 11 height 11
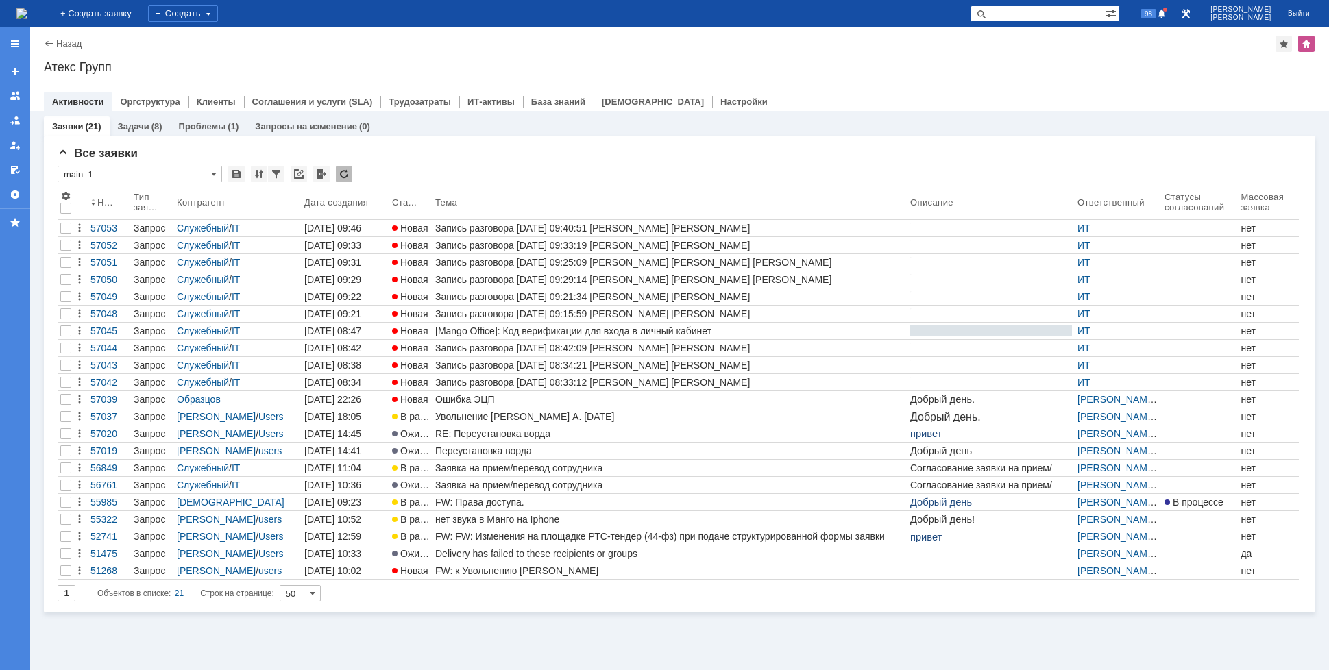
click at [27, 19] on img at bounding box center [21, 13] width 11 height 11
